Goal: Transaction & Acquisition: Purchase product/service

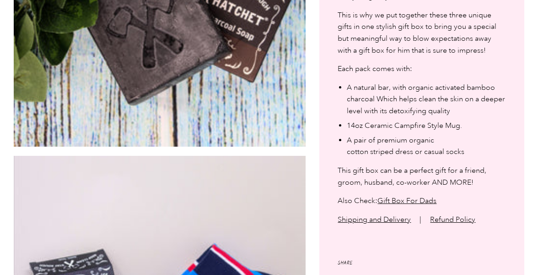
scroll to position [1099, 0]
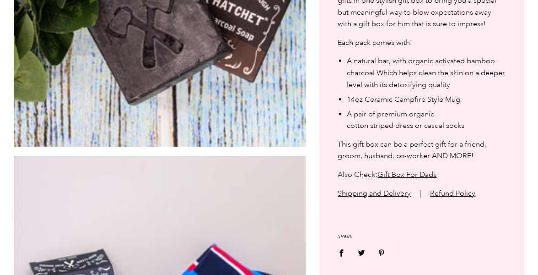
scroll to position [1099, 0]
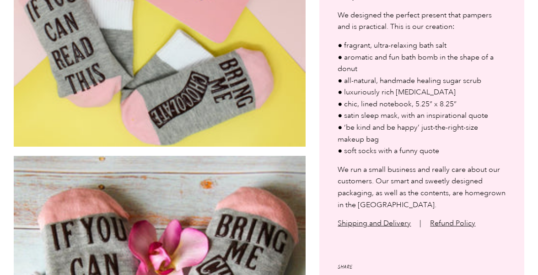
scroll to position [1099, 0]
